Goal: Task Accomplishment & Management: Complete application form

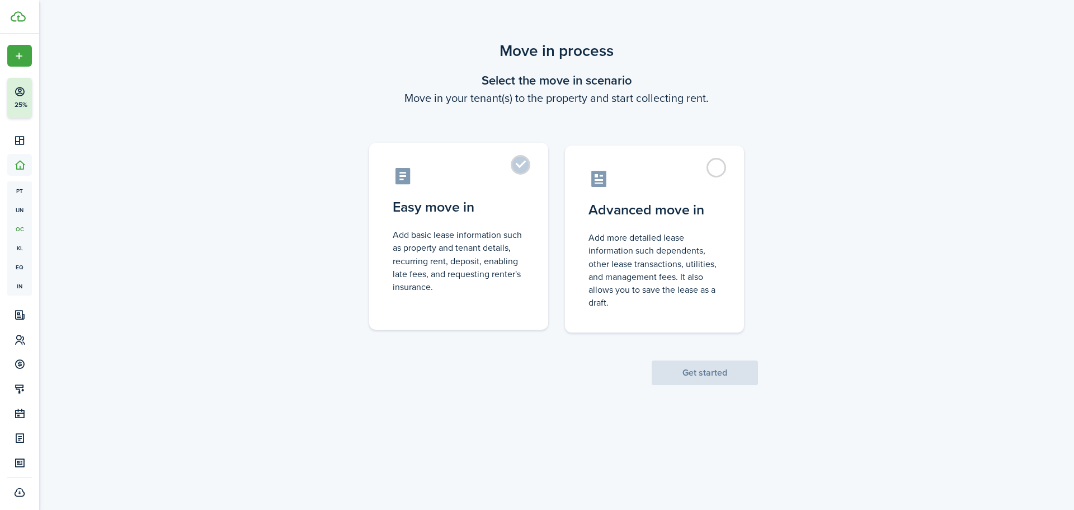
click at [497, 280] on control-radio-card-description "Add basic lease information such as property and tenant details, recurring rent…" at bounding box center [459, 260] width 132 height 65
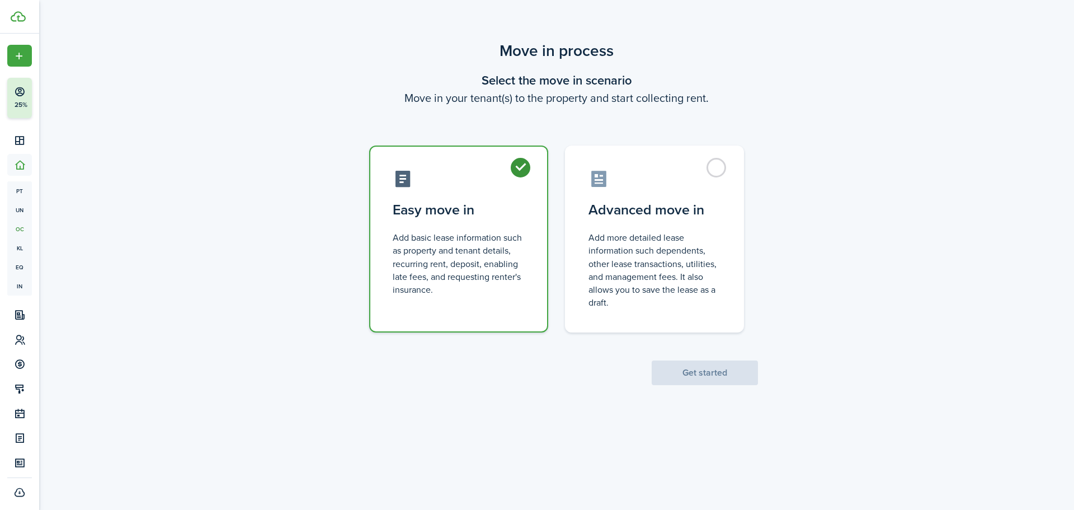
radio input "true"
click at [713, 378] on button "Get started" at bounding box center [705, 372] width 106 height 25
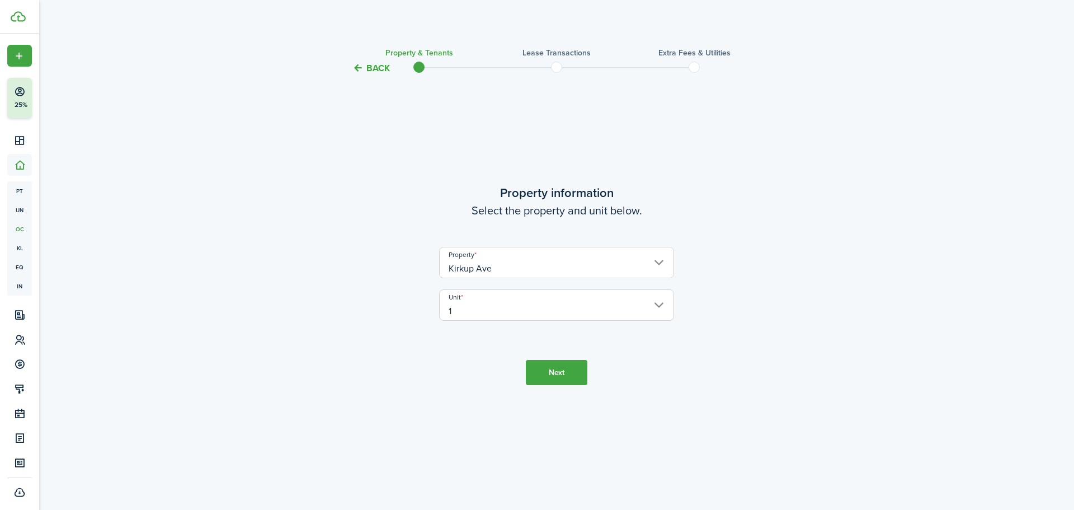
click at [565, 369] on button "Next" at bounding box center [557, 372] width 62 height 25
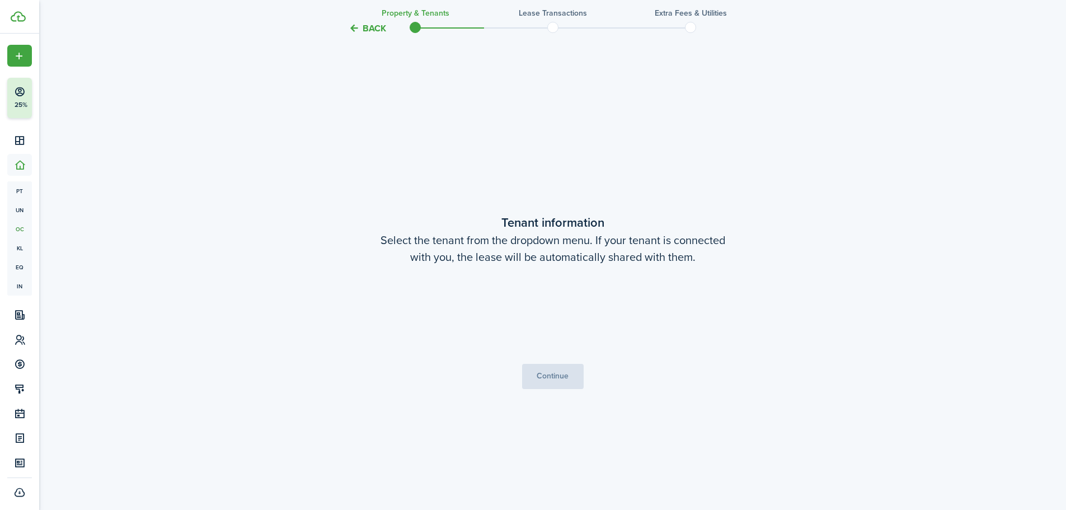
scroll to position [435, 0]
click at [556, 320] on span "Choose a tenant" at bounding box center [553, 313] width 234 height 19
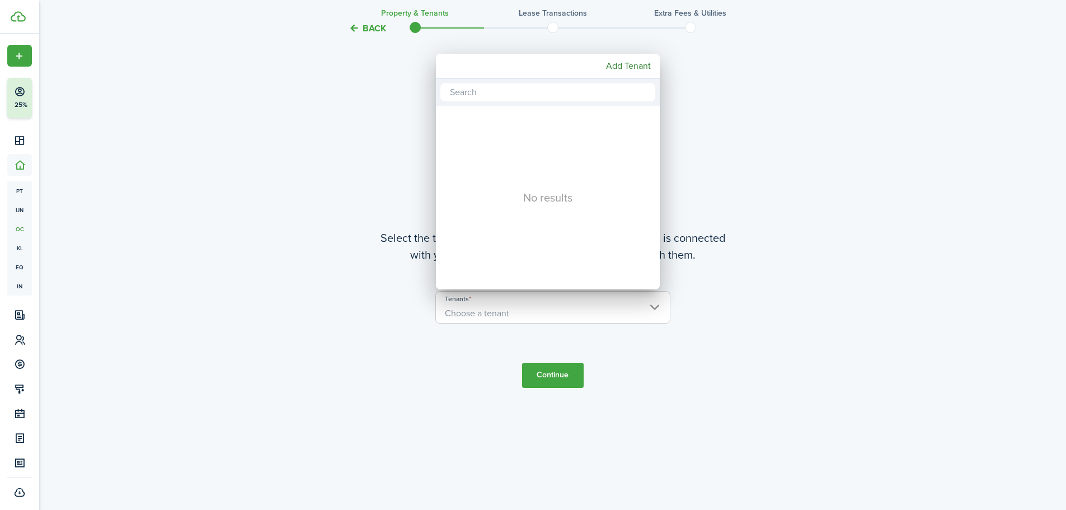
click at [870, 281] on div at bounding box center [532, 254] width 1245 height 689
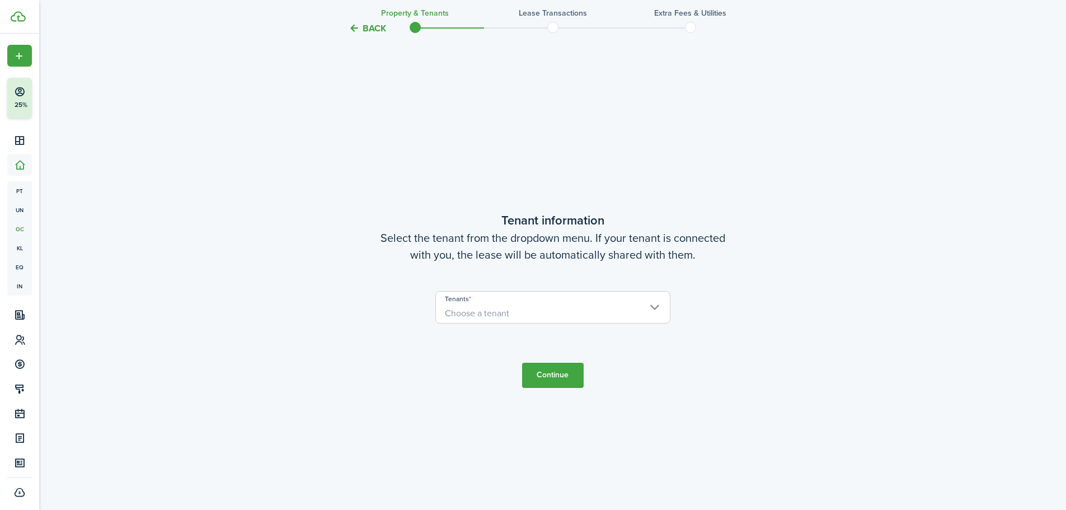
click at [367, 29] on button "Back" at bounding box center [367, 28] width 37 height 12
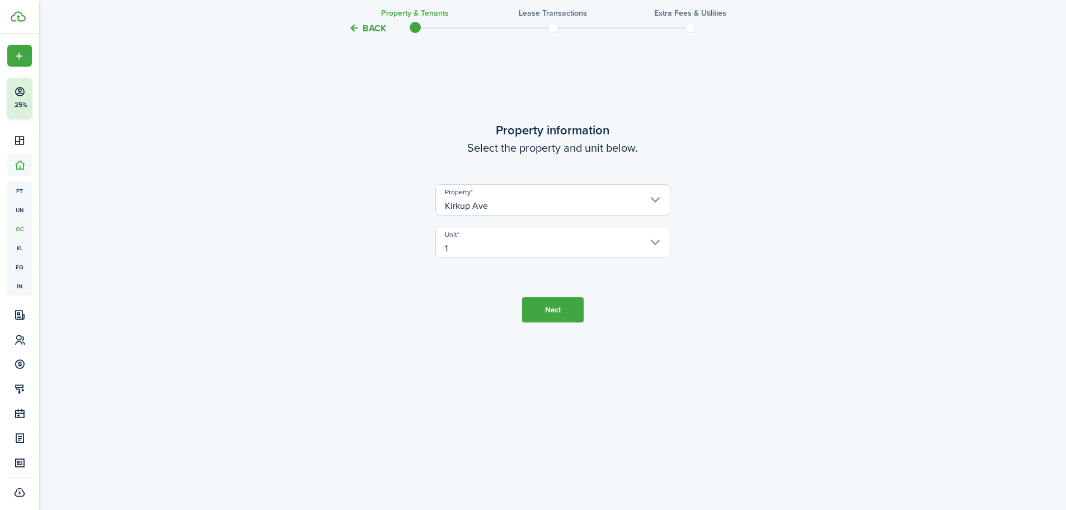
scroll to position [0, 0]
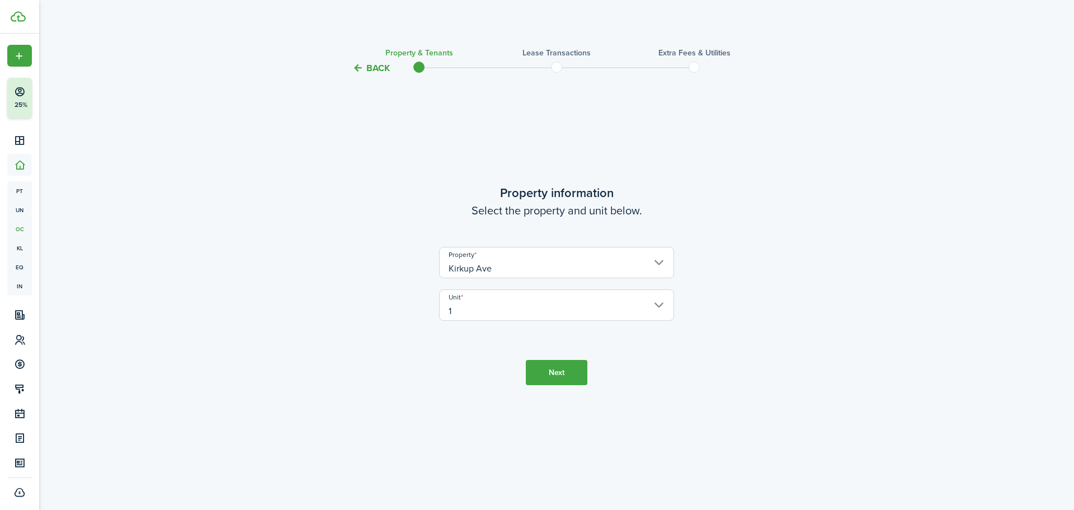
click at [373, 64] on button "Back" at bounding box center [371, 68] width 37 height 12
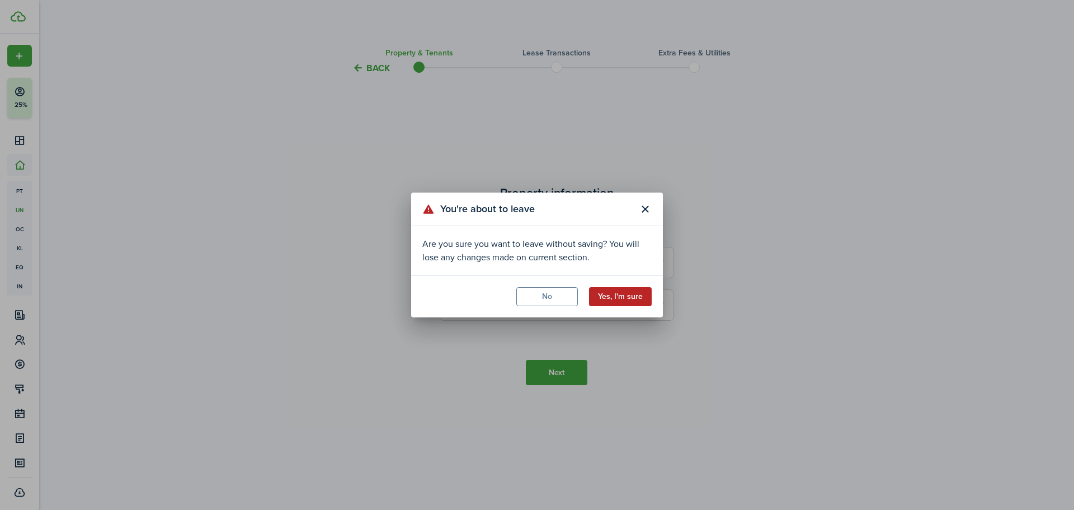
click at [616, 299] on button "Yes, I'm sure" at bounding box center [620, 296] width 63 height 19
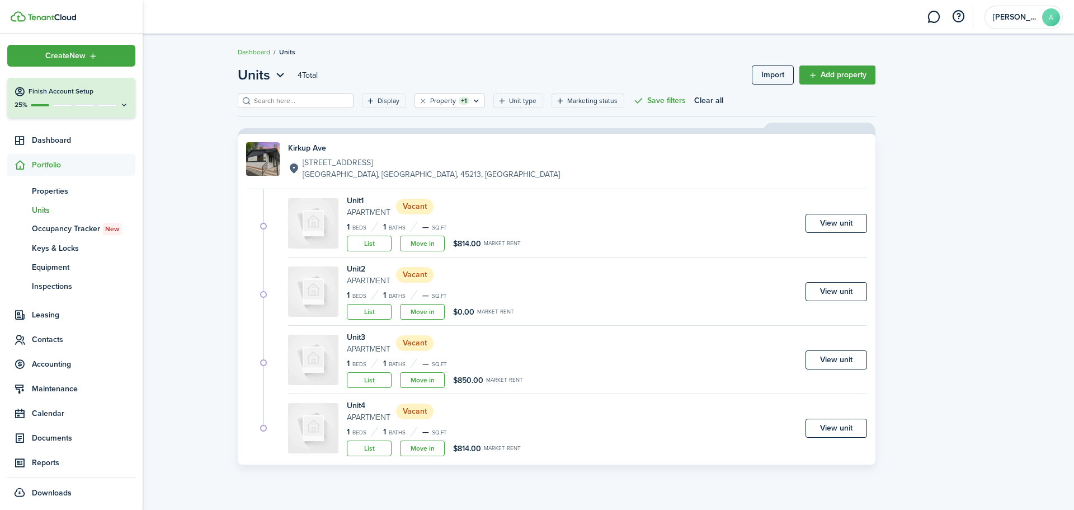
click at [20, 112] on button "Finish Account Setup 25%" at bounding box center [71, 98] width 128 height 40
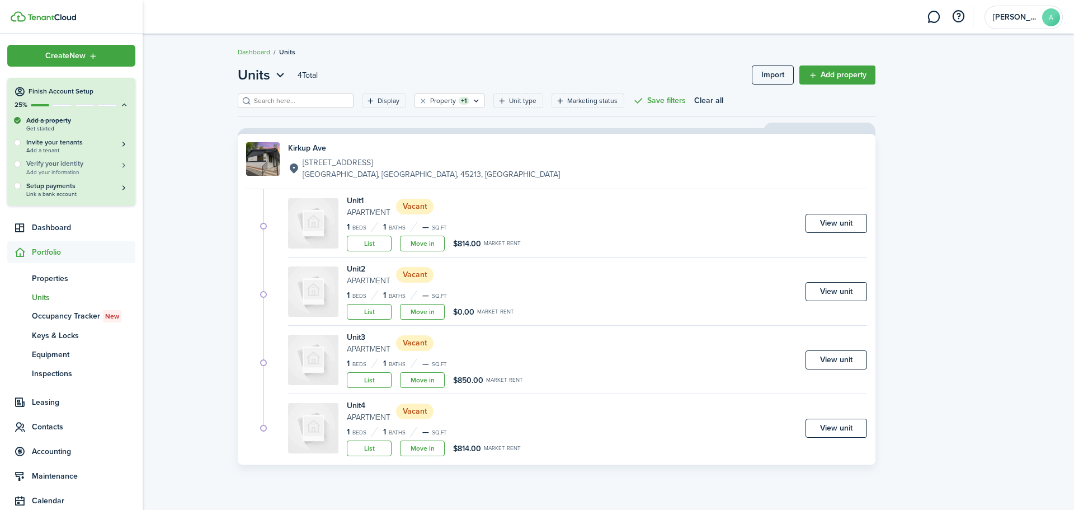
click at [114, 167] on button "Verify your identity Add your information" at bounding box center [77, 167] width 102 height 16
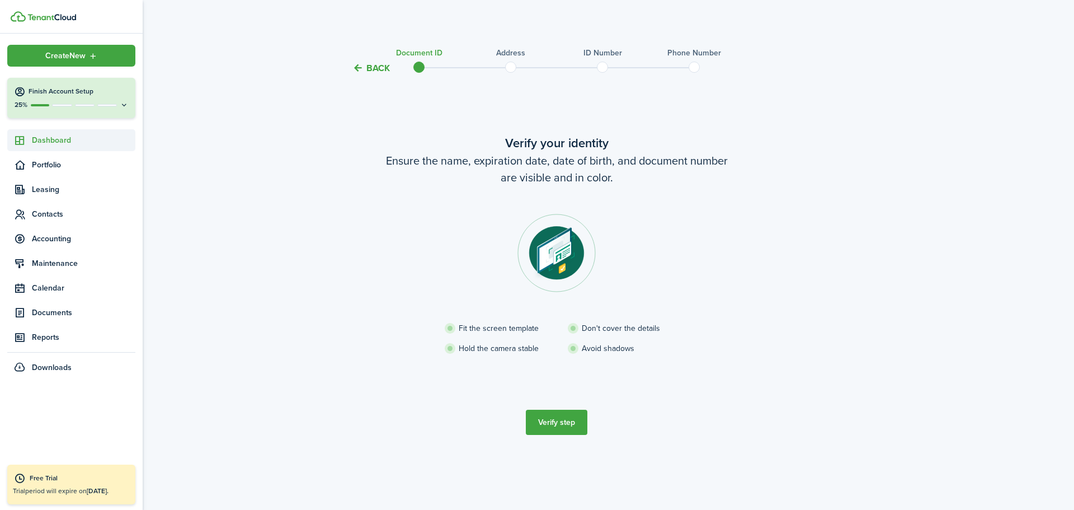
click at [61, 141] on span "Dashboard" at bounding box center [84, 140] width 104 height 12
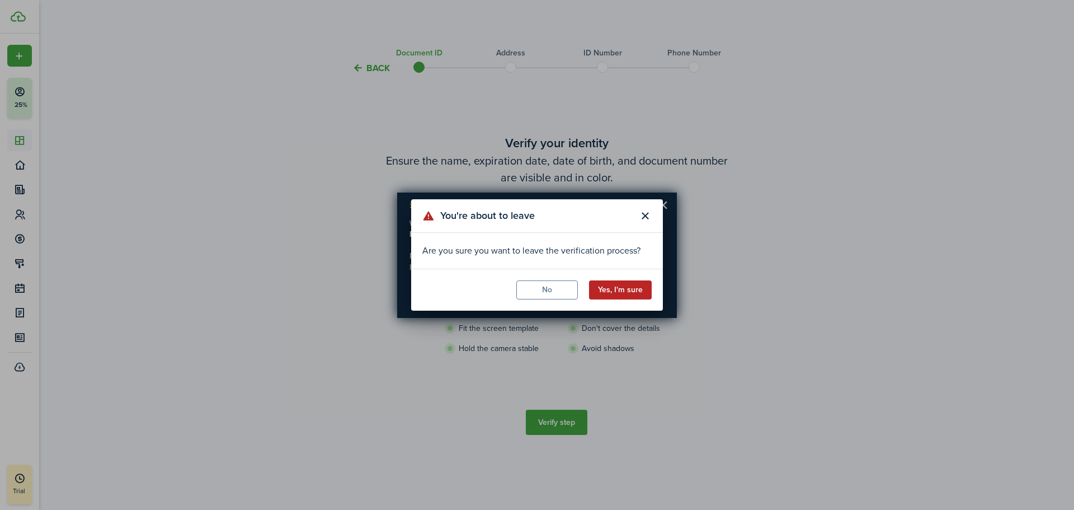
click at [632, 293] on button "Yes, I'm sure" at bounding box center [620, 289] width 63 height 19
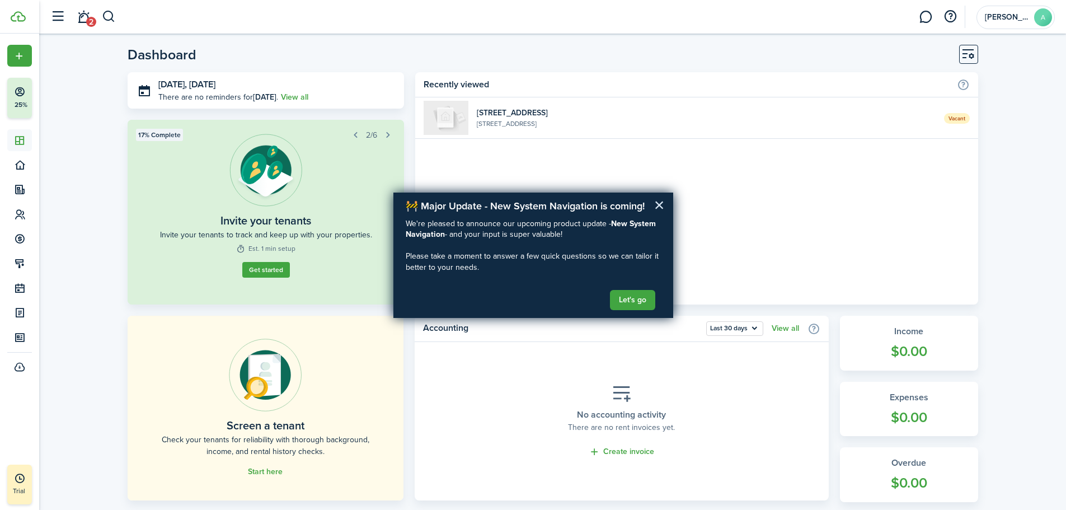
click at [661, 204] on button "×" at bounding box center [659, 205] width 11 height 18
